Goal: Find specific page/section: Find specific page/section

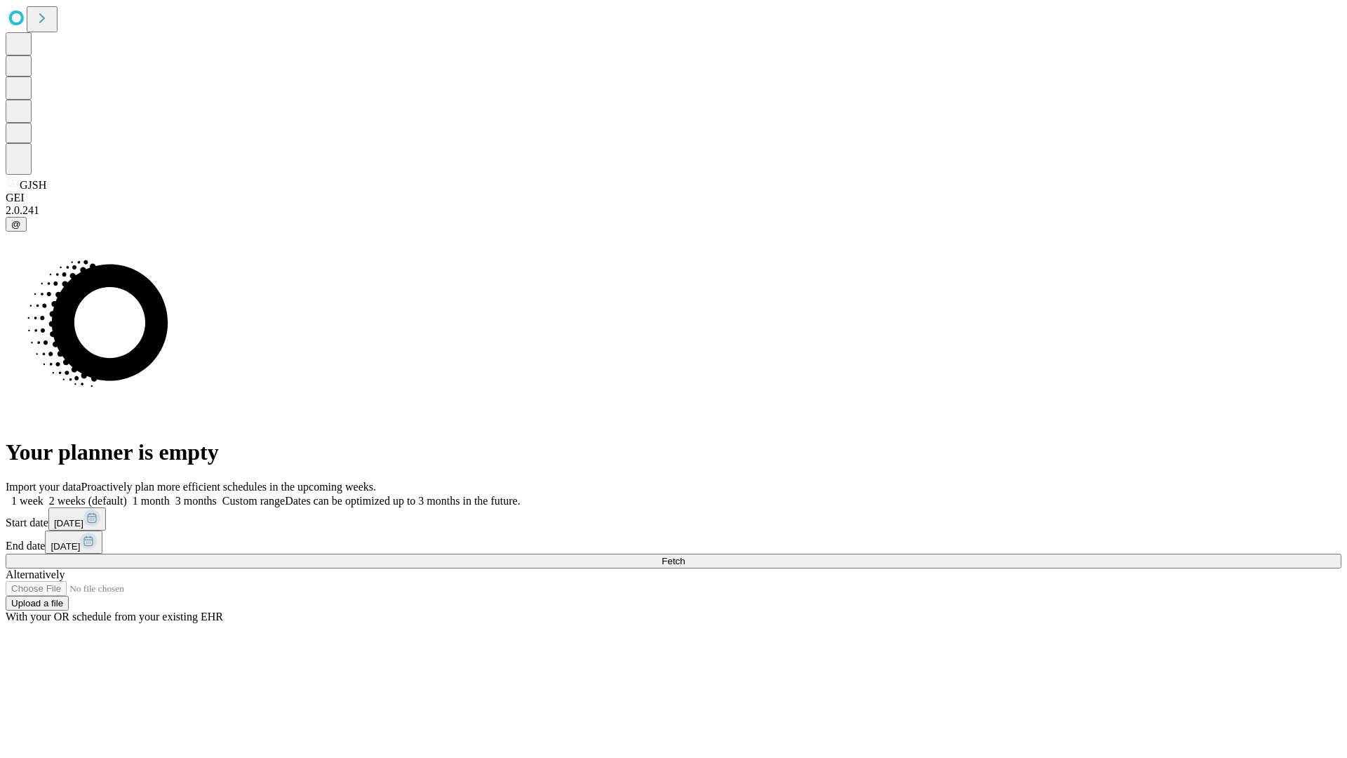
click at [685, 556] on span "Fetch" at bounding box center [673, 561] width 23 height 11
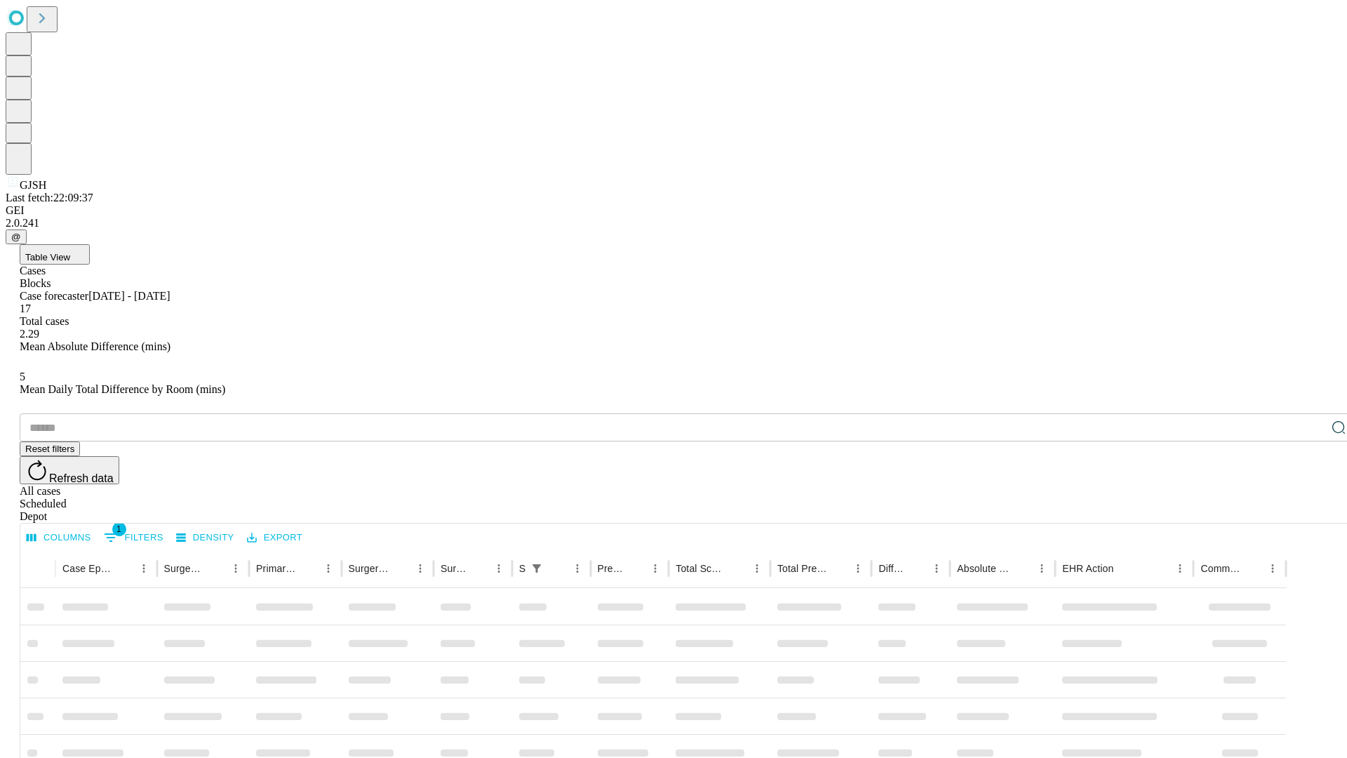
click at [1311, 510] on div "Depot" at bounding box center [688, 516] width 1336 height 13
